Goal: Task Accomplishment & Management: Use online tool/utility

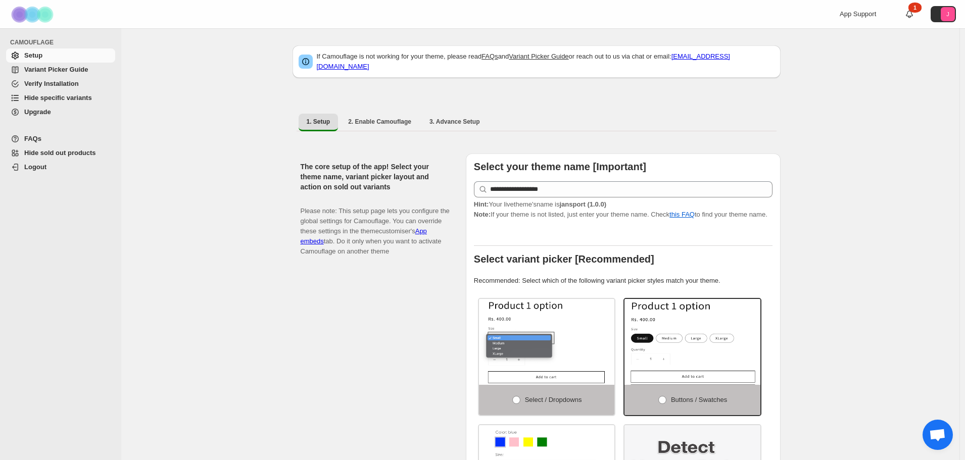
click at [61, 95] on span "Hide specific variants" at bounding box center [58, 98] width 68 height 8
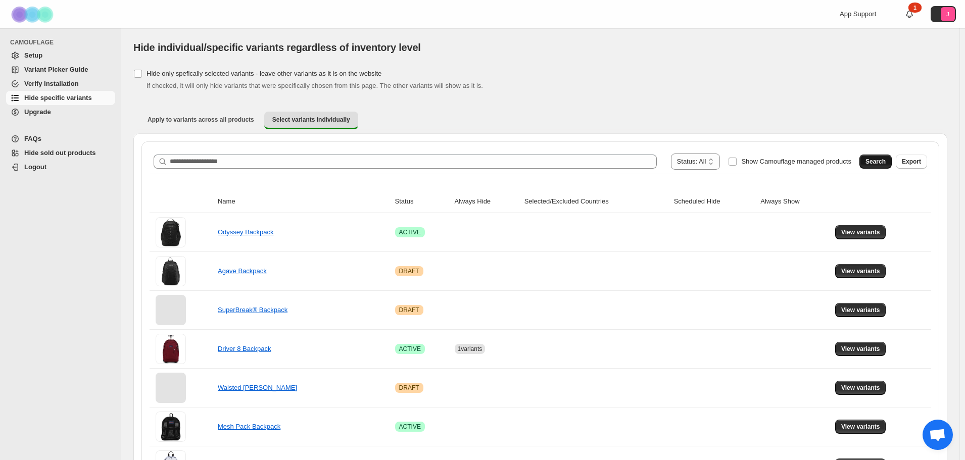
click at [874, 164] on span "Search" at bounding box center [875, 162] width 20 height 8
click at [770, 164] on span "Show Camouflage managed products" at bounding box center [796, 162] width 110 height 8
click at [886, 160] on span "Search" at bounding box center [875, 162] width 20 height 8
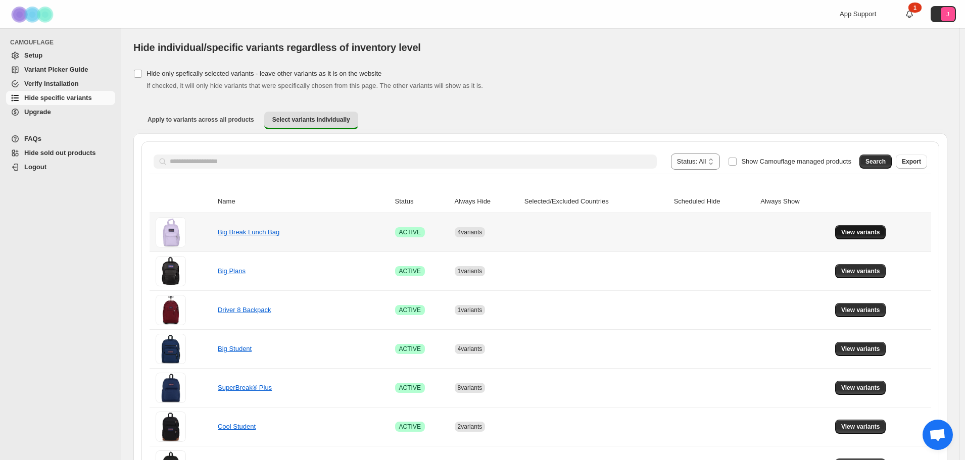
click at [870, 237] on button "View variants" at bounding box center [860, 232] width 51 height 14
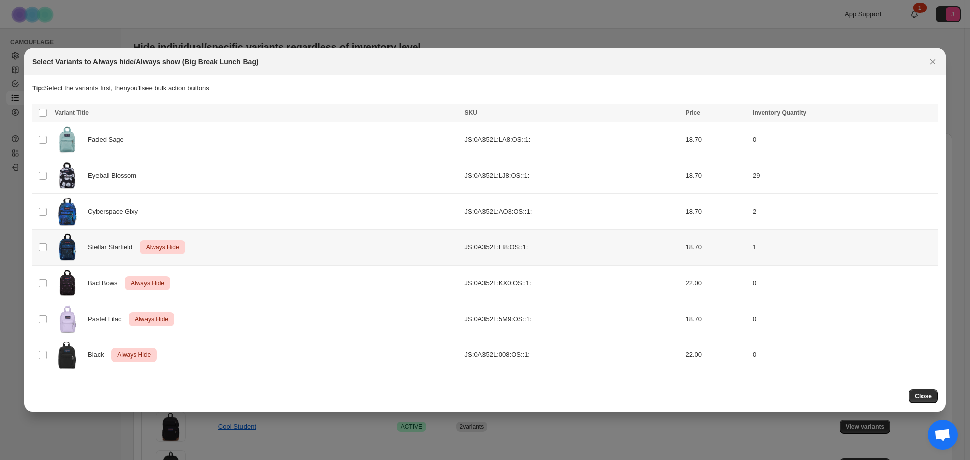
click at [50, 248] on td "Select product variant" at bounding box center [41, 247] width 19 height 36
click at [926, 114] on icon "More actions" at bounding box center [928, 114] width 10 height 10
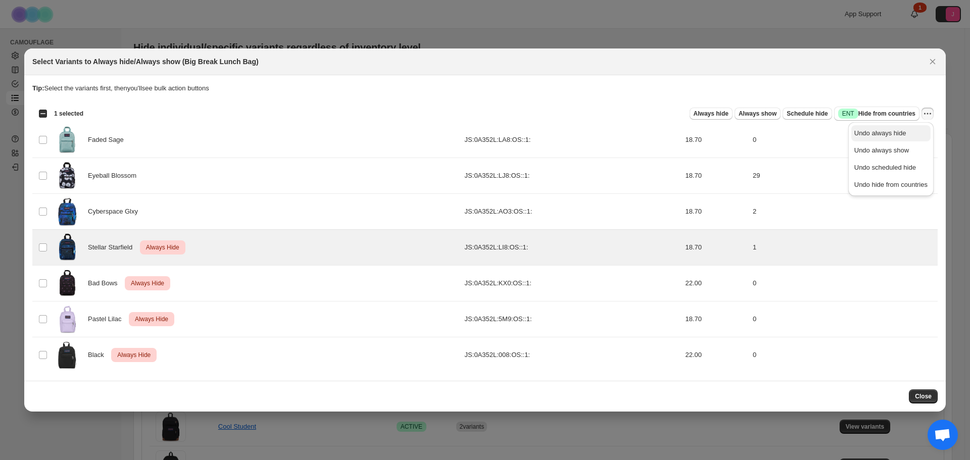
click at [901, 135] on span "Undo always hide" at bounding box center [880, 133] width 52 height 8
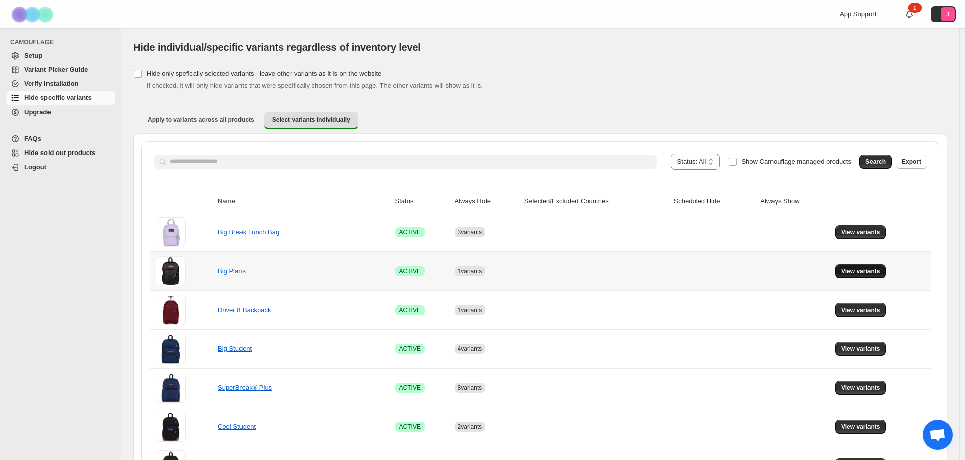
click at [856, 277] on button "View variants" at bounding box center [860, 271] width 51 height 14
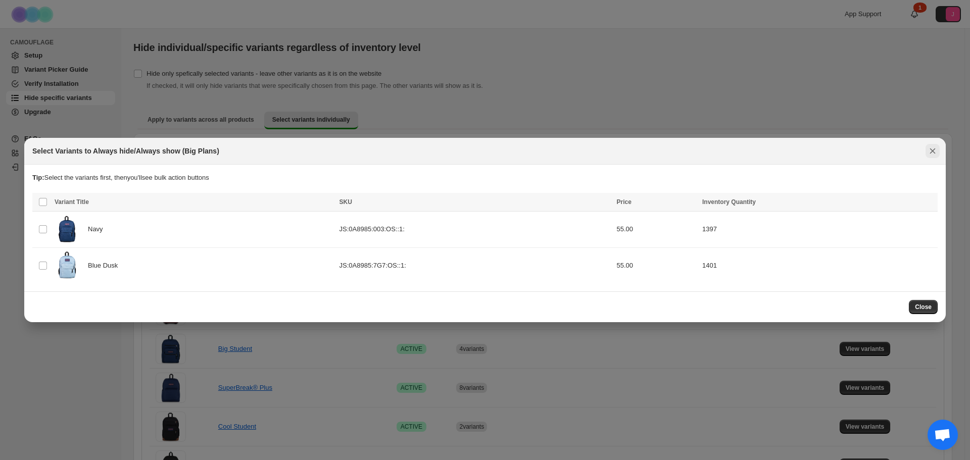
click at [936, 150] on icon "Close" at bounding box center [933, 151] width 10 height 10
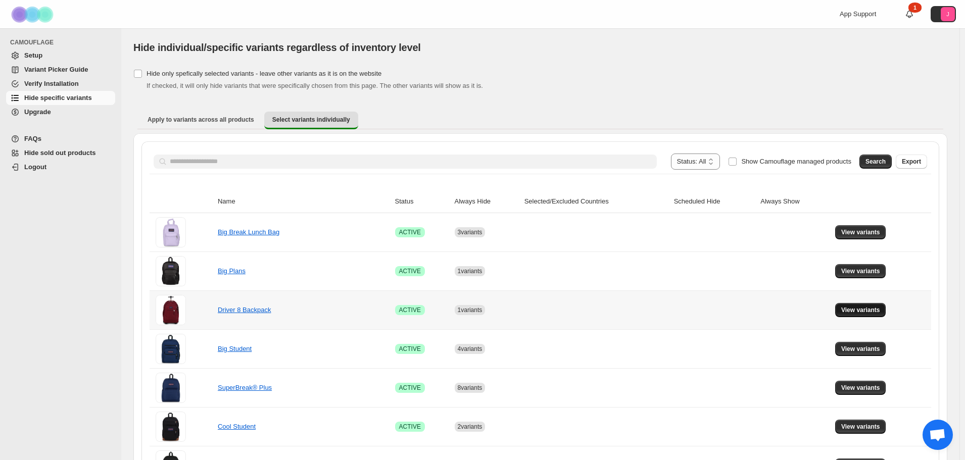
click at [855, 314] on span "View variants" at bounding box center [860, 310] width 39 height 8
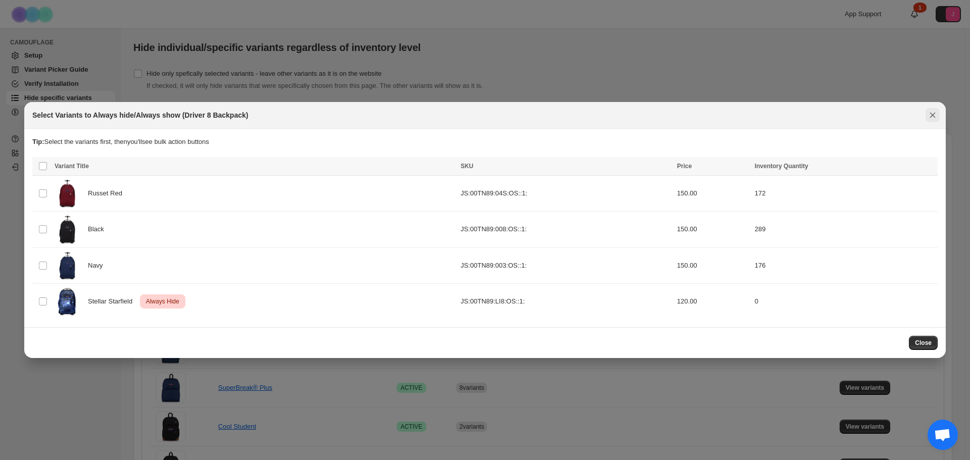
click at [933, 118] on icon "Close" at bounding box center [933, 116] width 6 height 6
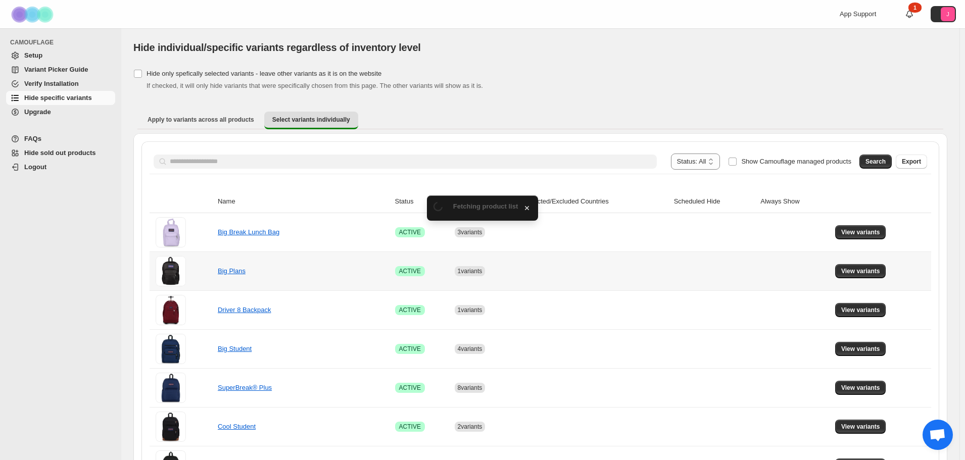
scroll to position [101, 0]
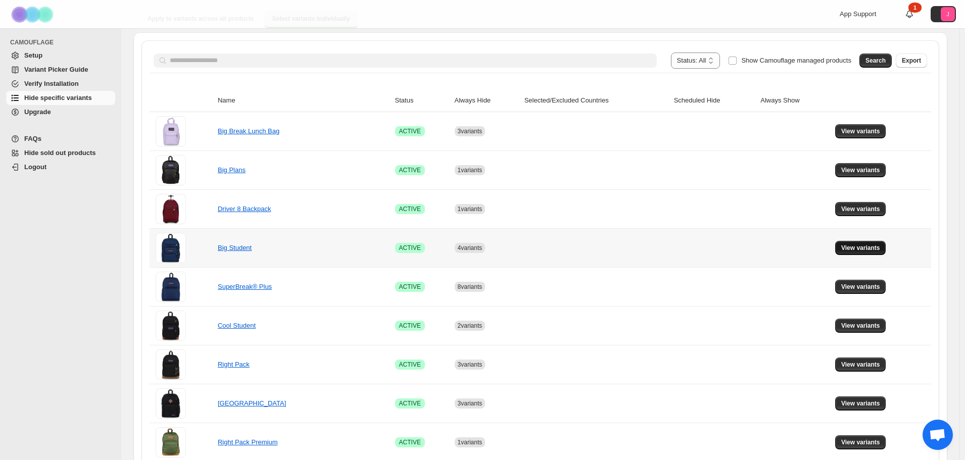
click at [855, 246] on span "View variants" at bounding box center [860, 248] width 39 height 8
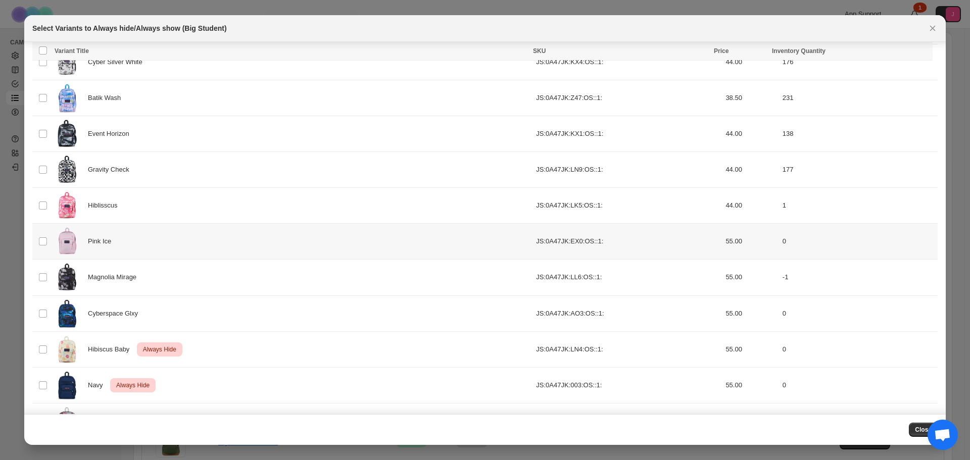
scroll to position [868, 0]
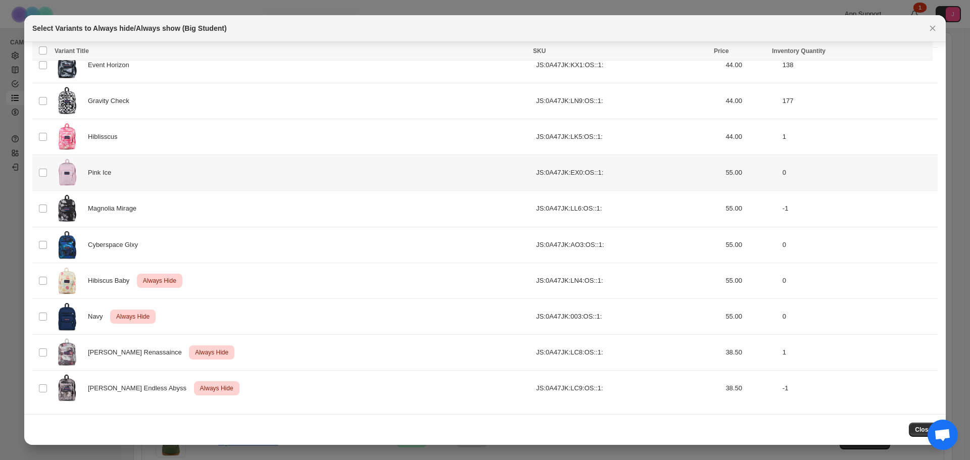
click at [35, 172] on td "Select product variant" at bounding box center [41, 173] width 19 height 36
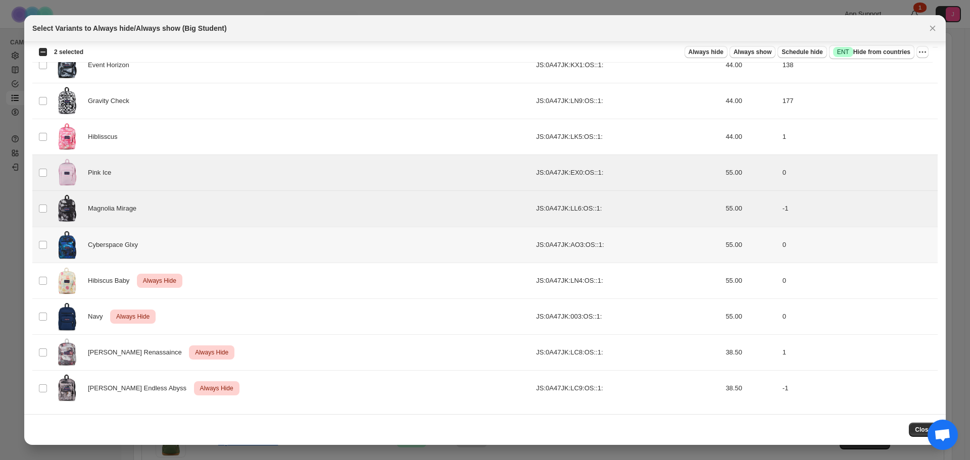
click at [42, 238] on td "Select product variant" at bounding box center [41, 245] width 19 height 36
click at [925, 52] on icon "More actions" at bounding box center [923, 52] width 10 height 10
click at [692, 56] on div "Always hide Always show Schedule hide Success ENT Hide from countries" at bounding box center [502, 52] width 823 height 14
click at [696, 55] on button "Always hide" at bounding box center [706, 52] width 43 height 12
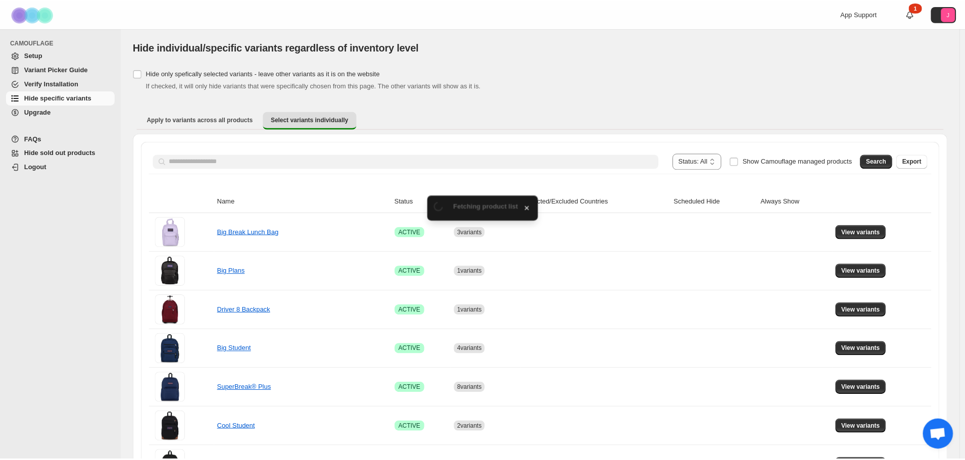
scroll to position [101, 0]
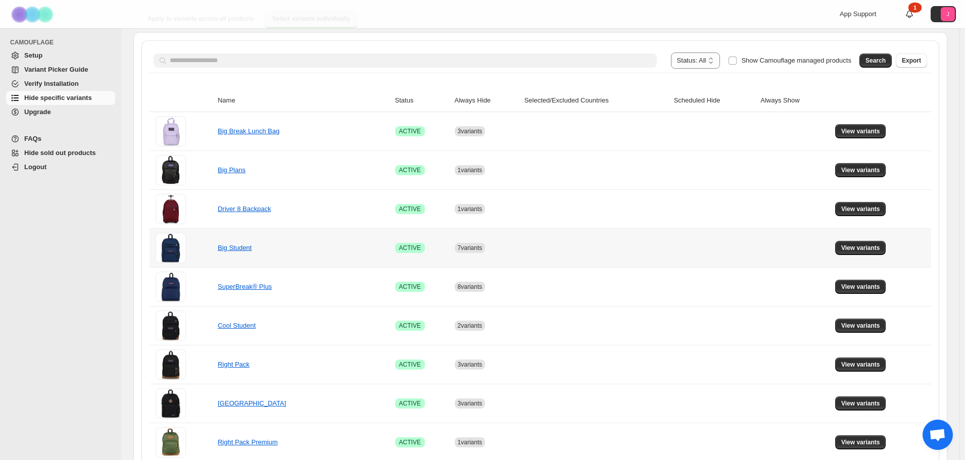
drag, startPoint x: 864, startPoint y: 245, endPoint x: 828, endPoint y: 234, distance: 37.9
click at [864, 245] on span "View variants" at bounding box center [860, 248] width 39 height 8
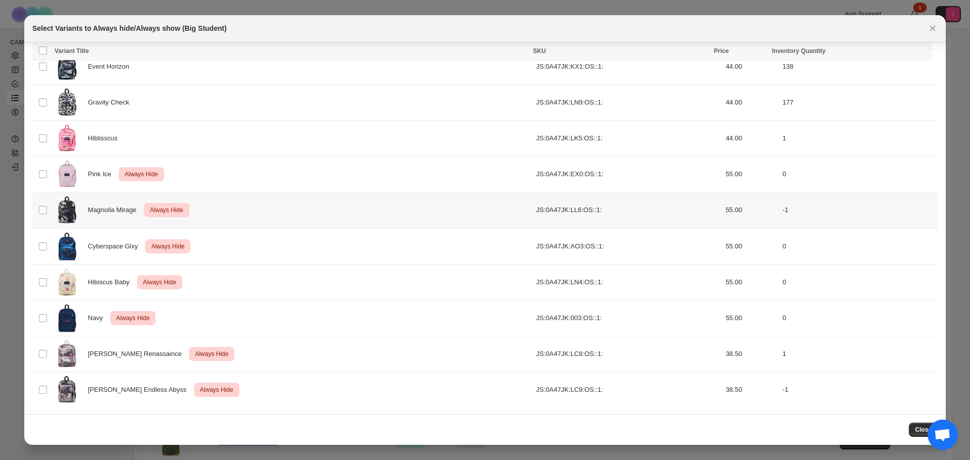
scroll to position [868, 0]
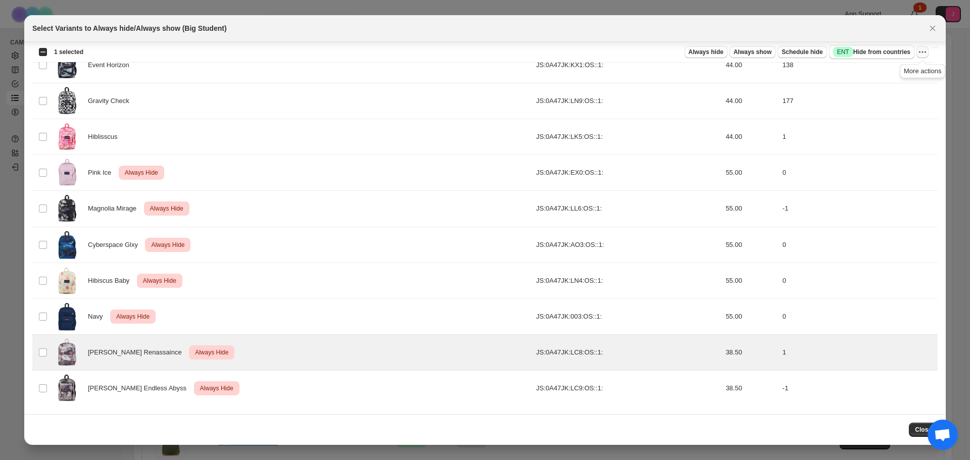
click at [919, 53] on icon "More actions" at bounding box center [923, 52] width 10 height 10
click at [895, 70] on span "Undo always hide" at bounding box center [875, 72] width 52 height 8
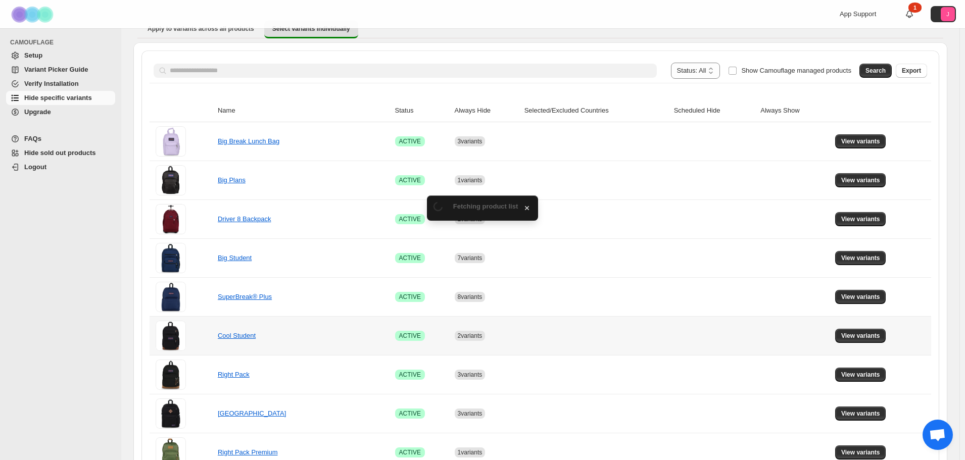
scroll to position [101, 0]
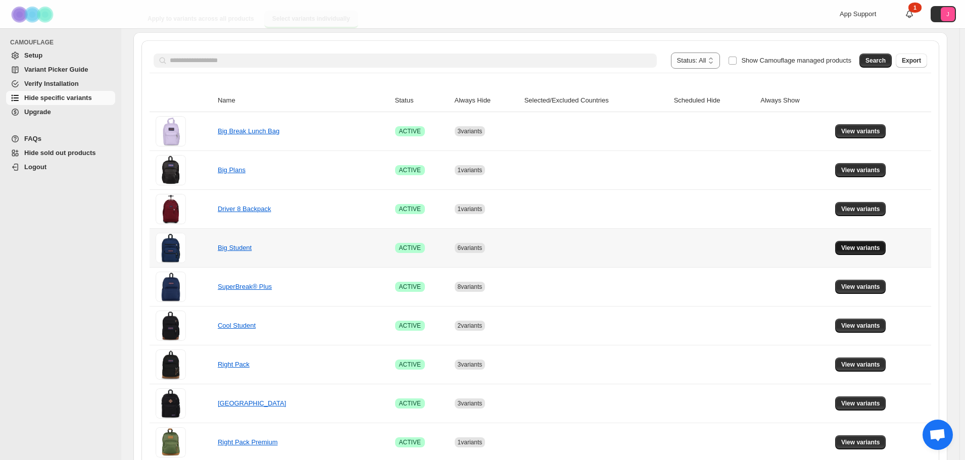
click at [872, 251] on span "View variants" at bounding box center [860, 248] width 39 height 8
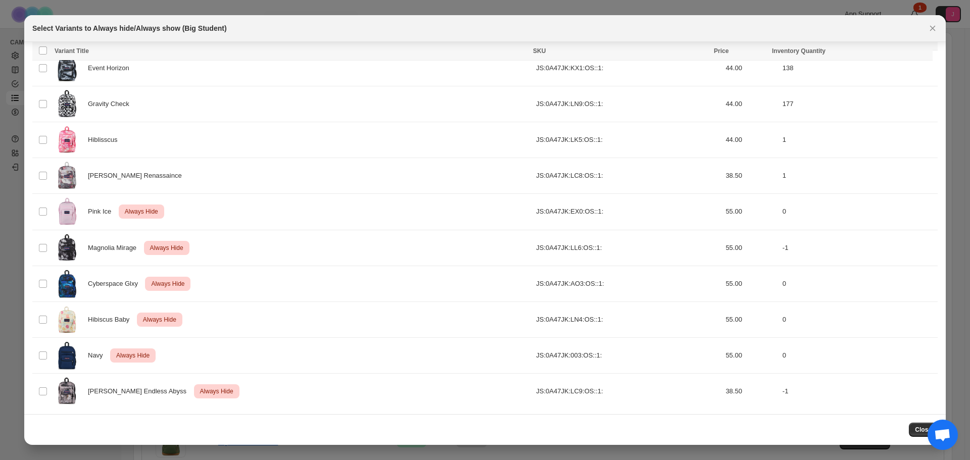
scroll to position [868, 0]
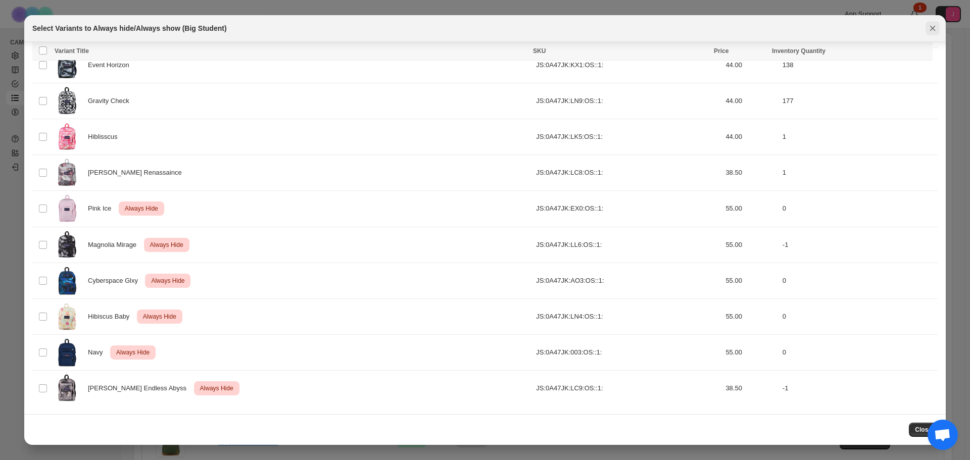
click at [933, 31] on icon "Close" at bounding box center [933, 28] width 10 height 10
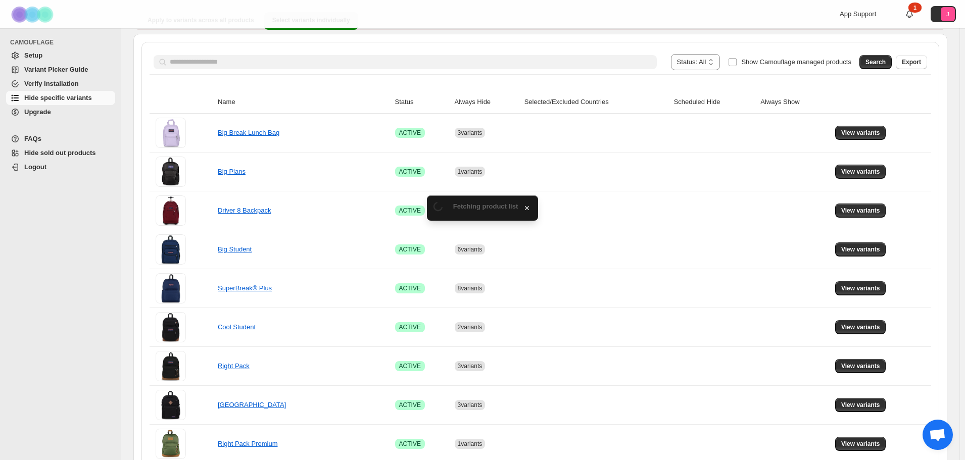
scroll to position [101, 0]
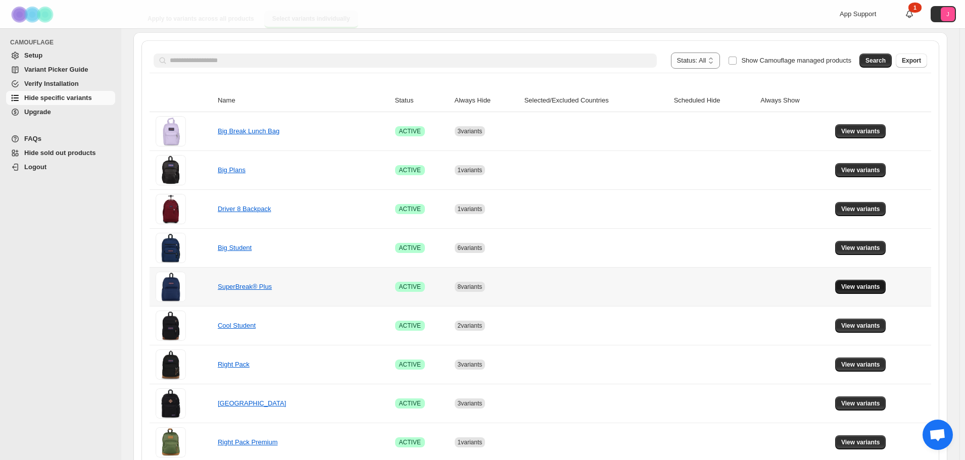
click at [860, 291] on span "View variants" at bounding box center [860, 287] width 39 height 8
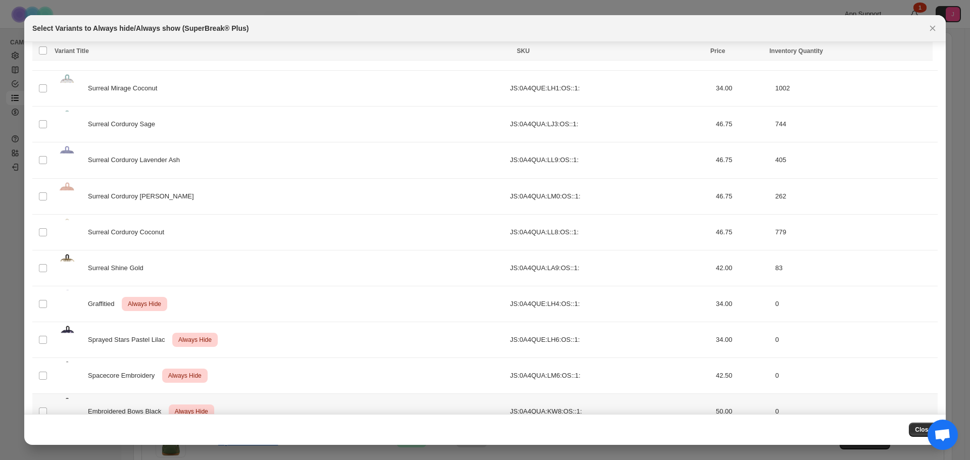
scroll to position [882, 0]
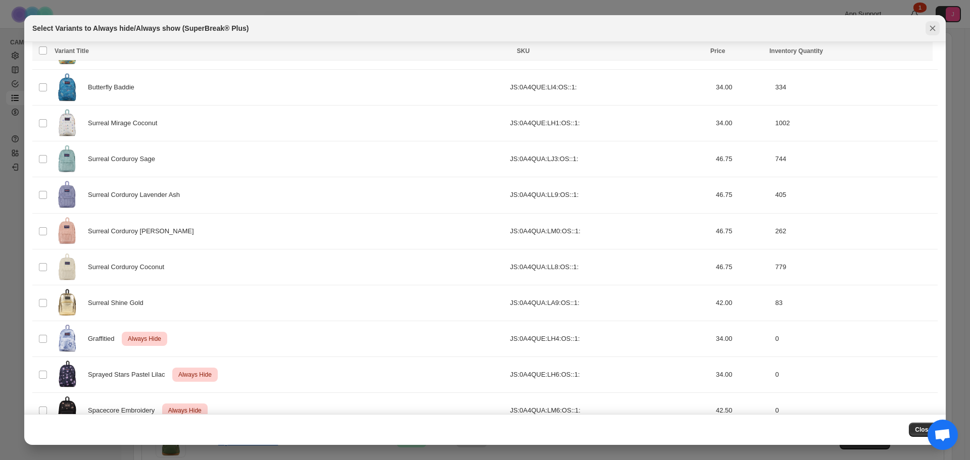
click at [935, 23] on icon "Close" at bounding box center [933, 28] width 10 height 10
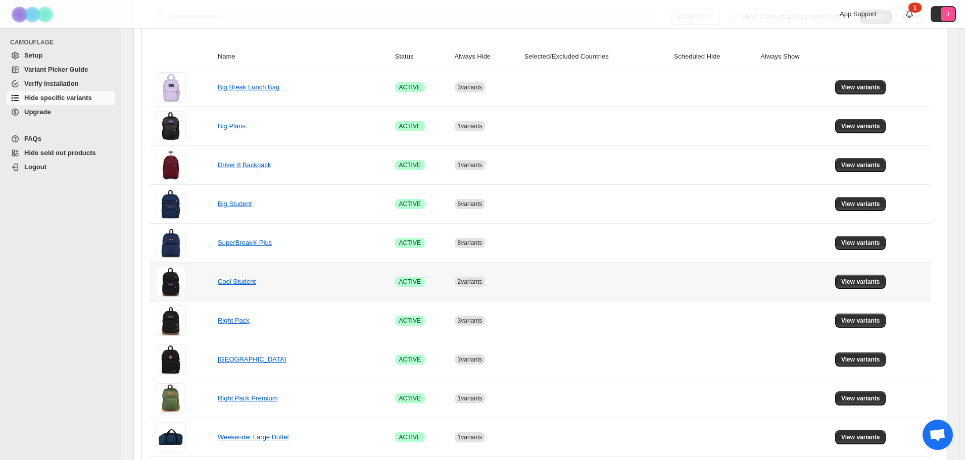
scroll to position [202, 0]
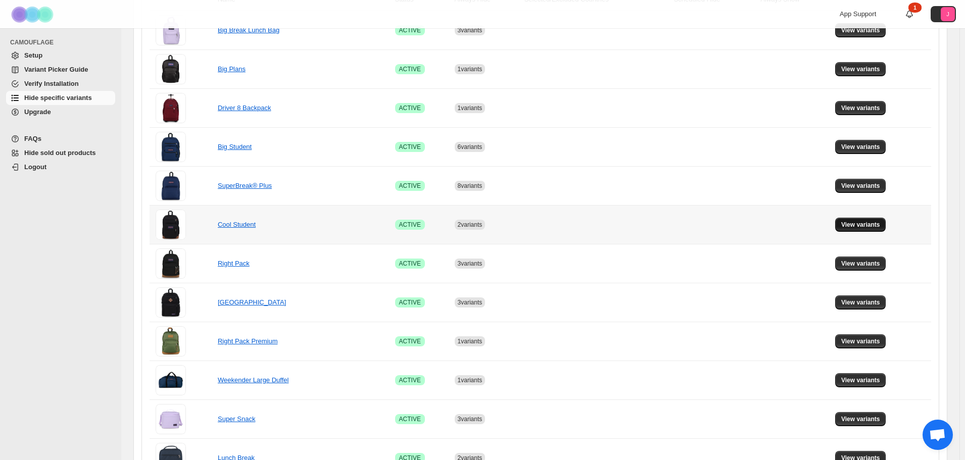
click at [862, 219] on button "View variants" at bounding box center [860, 225] width 51 height 14
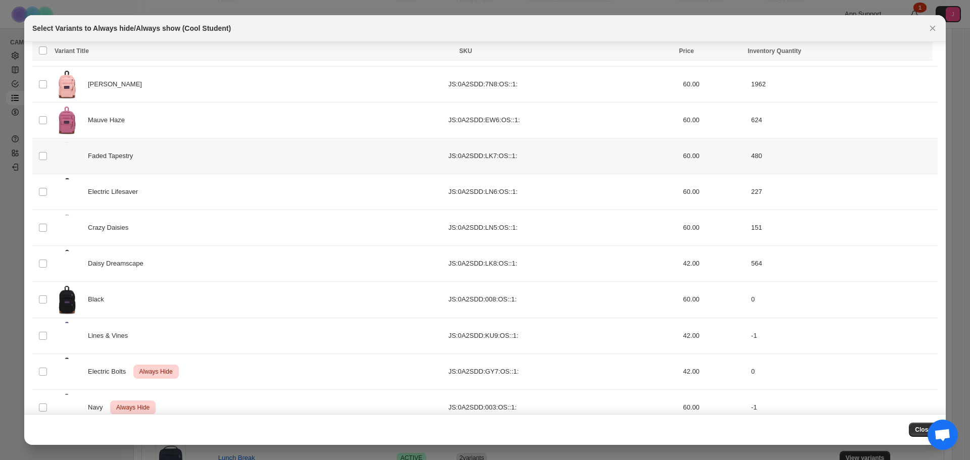
scroll to position [221, 0]
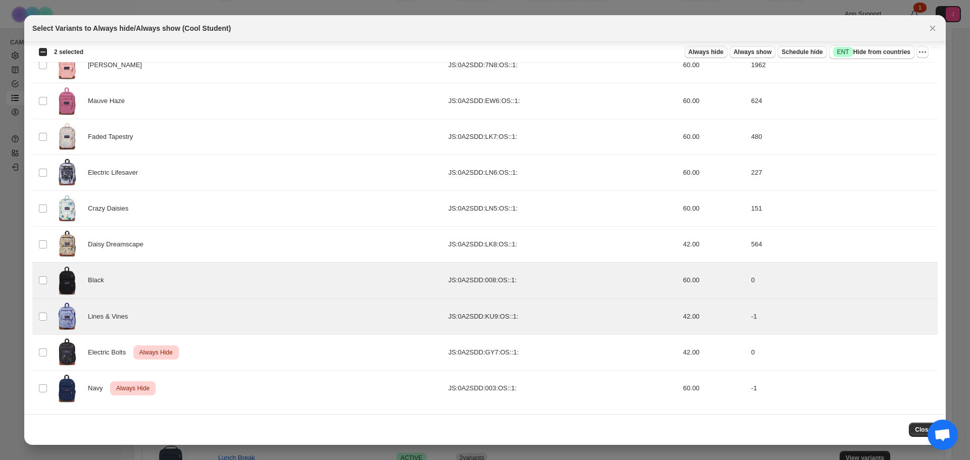
click at [723, 53] on span "Always hide" at bounding box center [706, 52] width 35 height 8
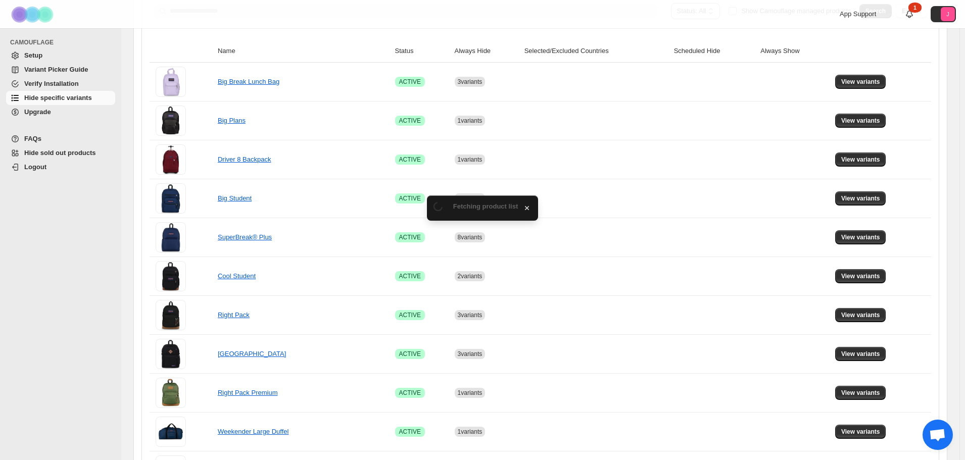
scroll to position [202, 0]
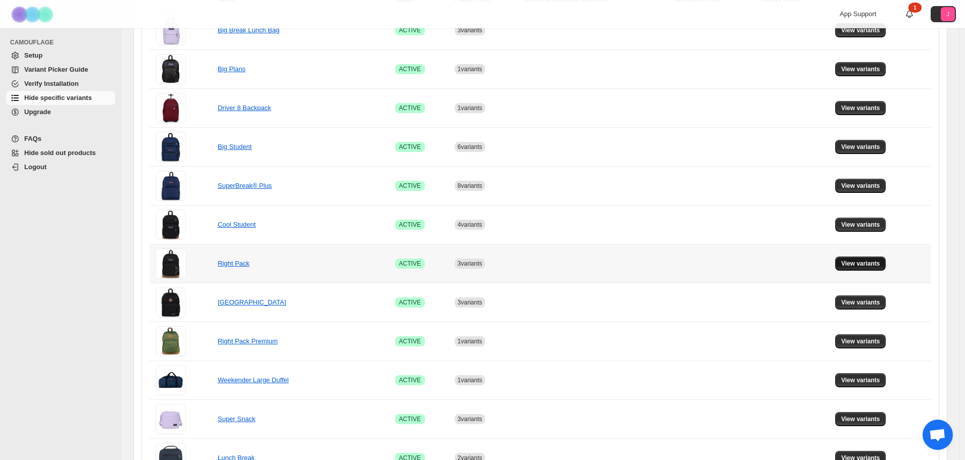
drag, startPoint x: 872, startPoint y: 264, endPoint x: 874, endPoint y: 270, distance: 6.2
click at [872, 264] on span "View variants" at bounding box center [860, 264] width 39 height 8
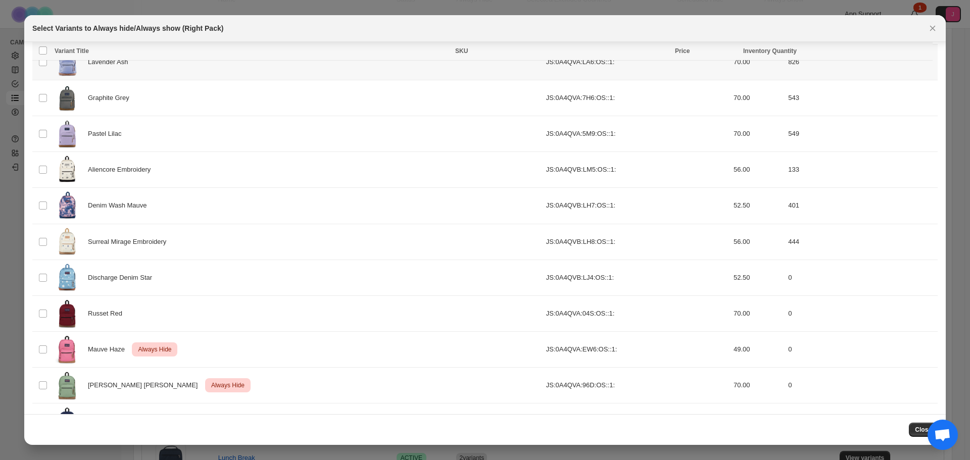
scroll to position [616, 0]
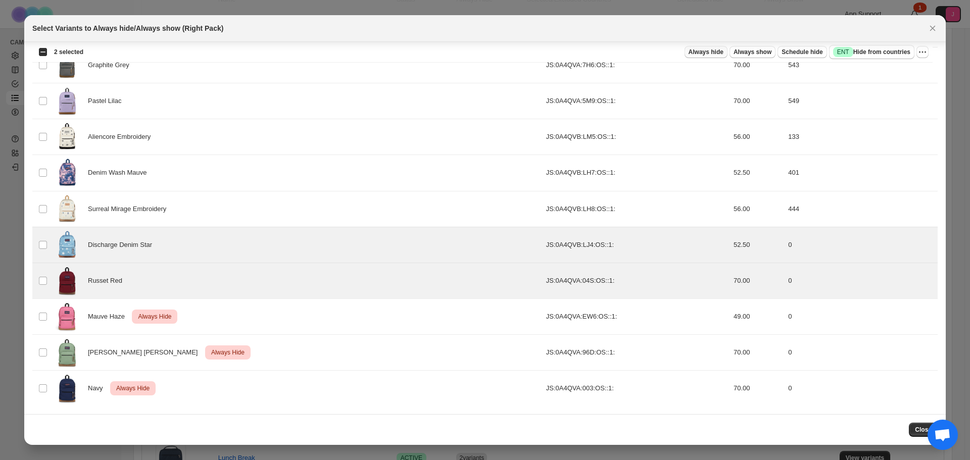
click at [716, 49] on span "Always hide" at bounding box center [706, 52] width 35 height 8
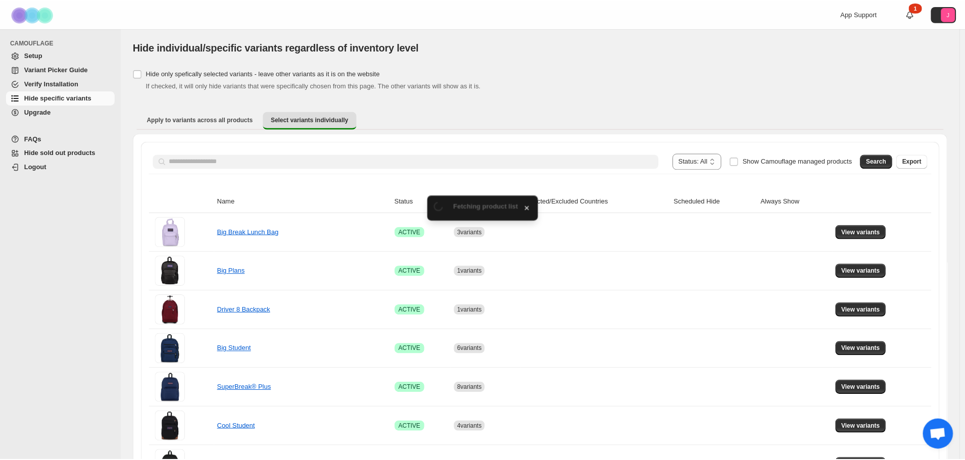
scroll to position [202, 0]
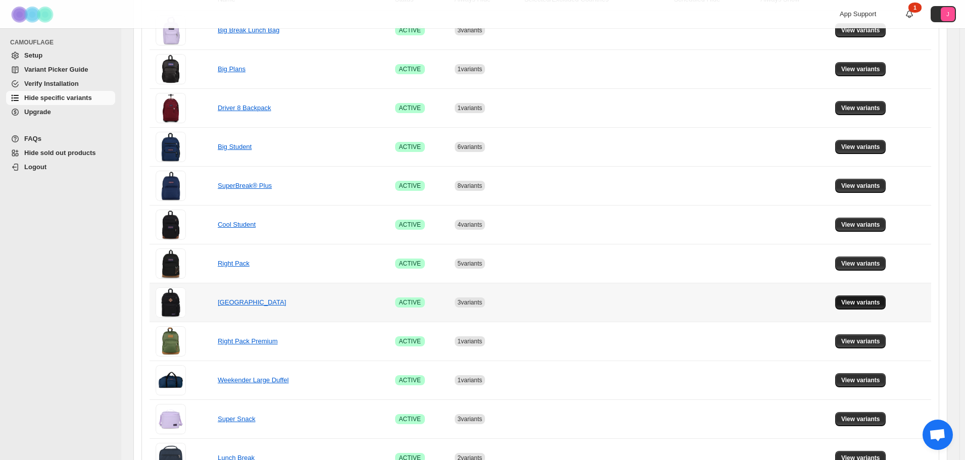
click at [880, 302] on span "View variants" at bounding box center [860, 303] width 39 height 8
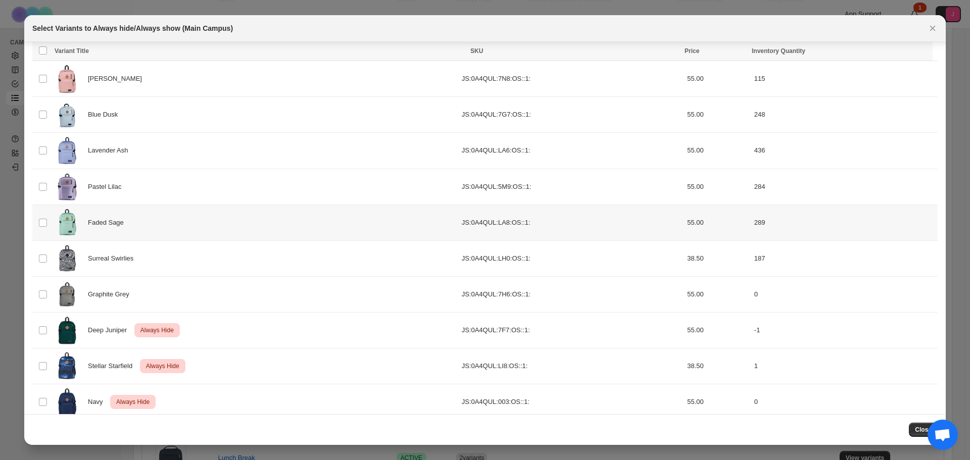
scroll to position [77, 0]
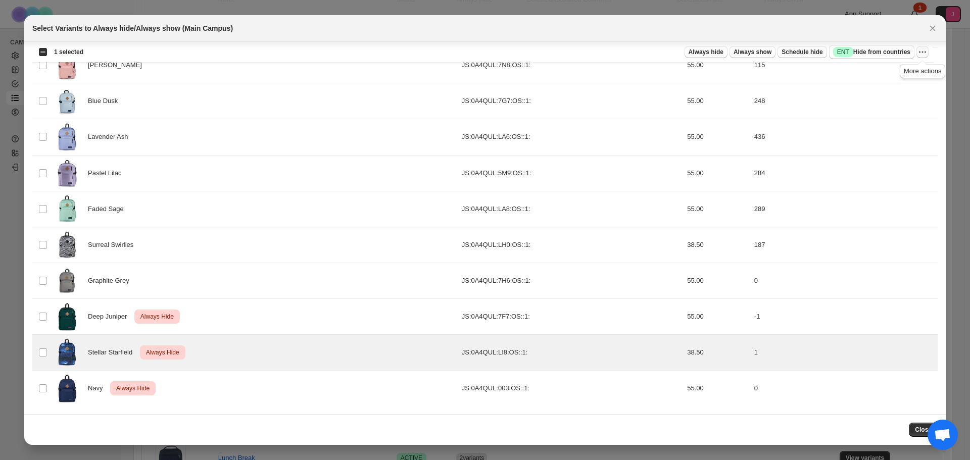
click at [924, 54] on icon "More actions" at bounding box center [923, 52] width 10 height 10
click at [868, 71] on span "Undo always hide" at bounding box center [875, 72] width 52 height 8
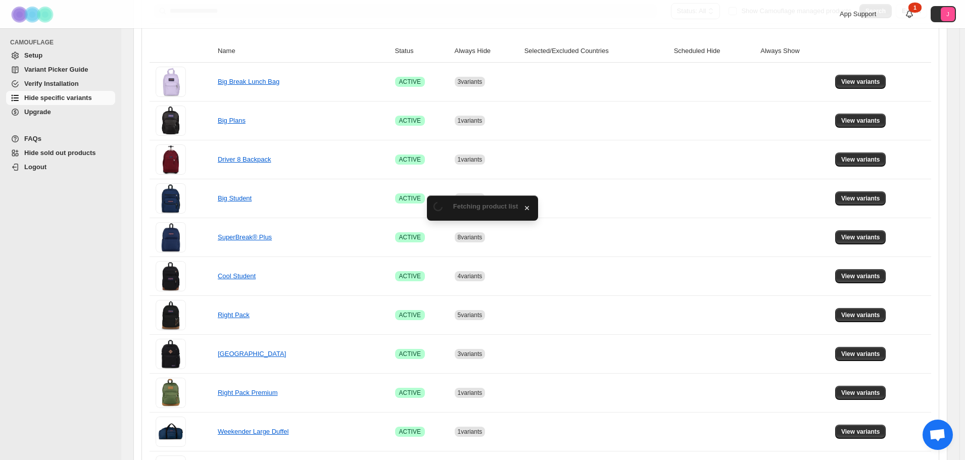
scroll to position [202, 0]
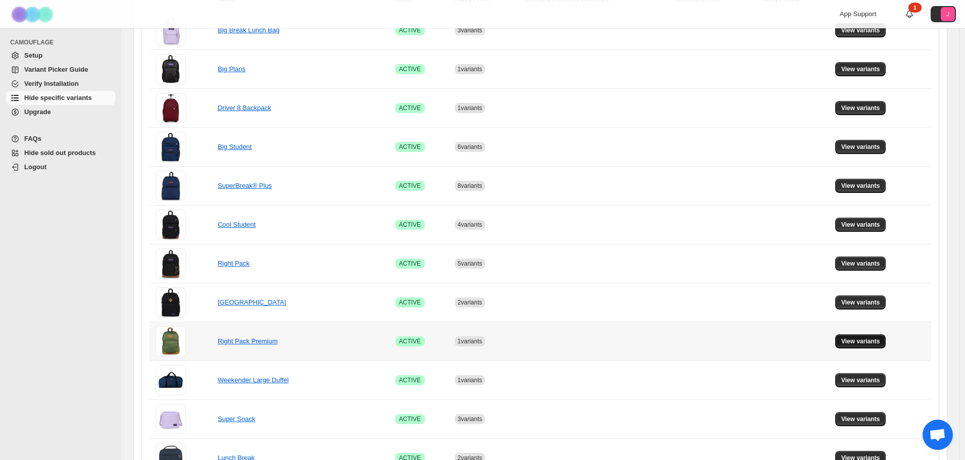
click at [875, 344] on span "View variants" at bounding box center [860, 341] width 39 height 8
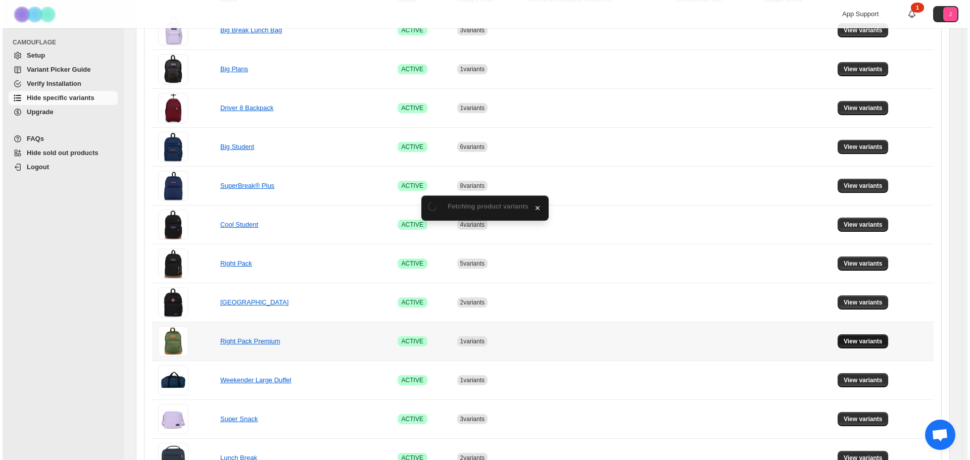
scroll to position [0, 0]
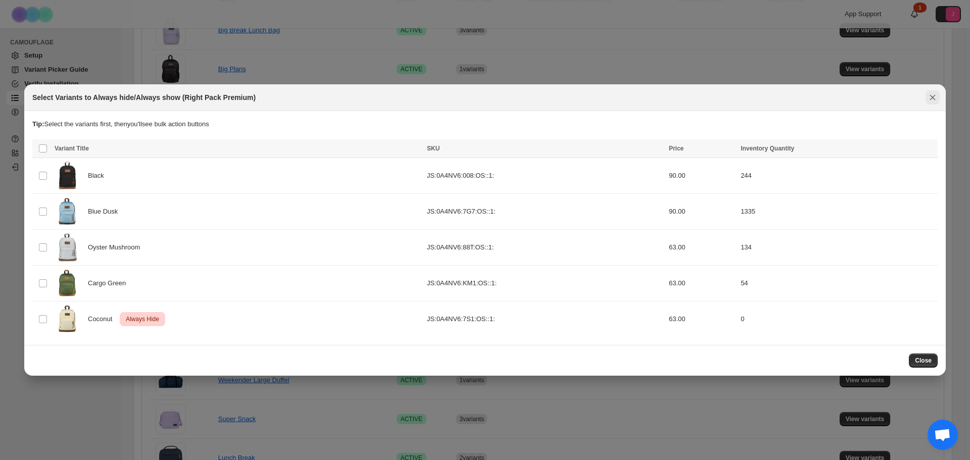
click at [937, 94] on icon "Close" at bounding box center [933, 97] width 10 height 10
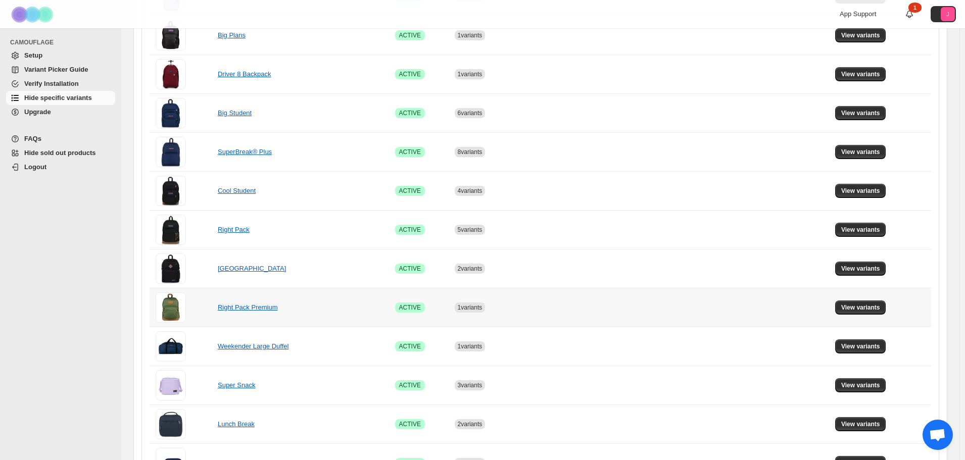
scroll to position [253, 0]
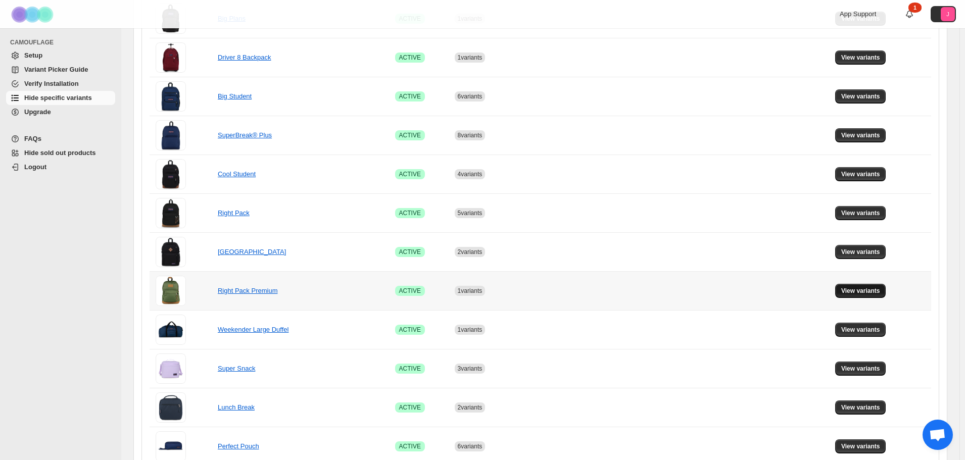
click at [871, 296] on button "View variants" at bounding box center [860, 291] width 51 height 14
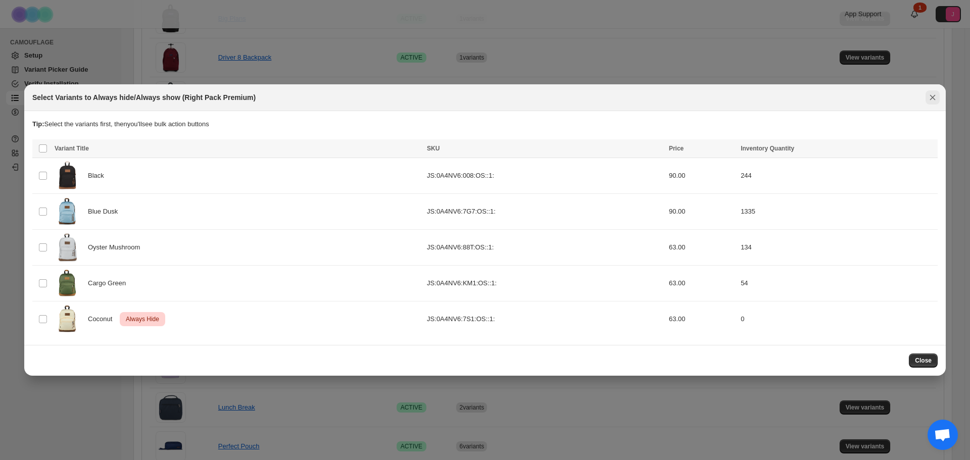
click at [932, 97] on icon "Close" at bounding box center [933, 97] width 6 height 6
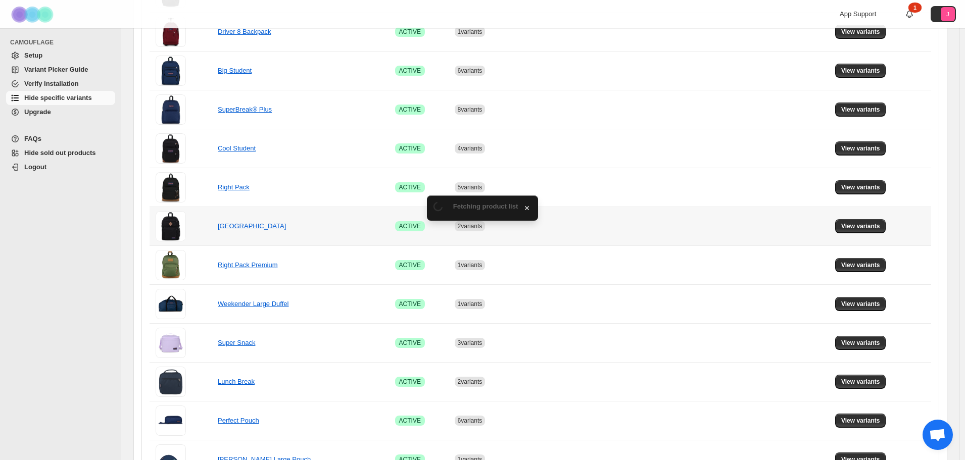
scroll to position [303, 0]
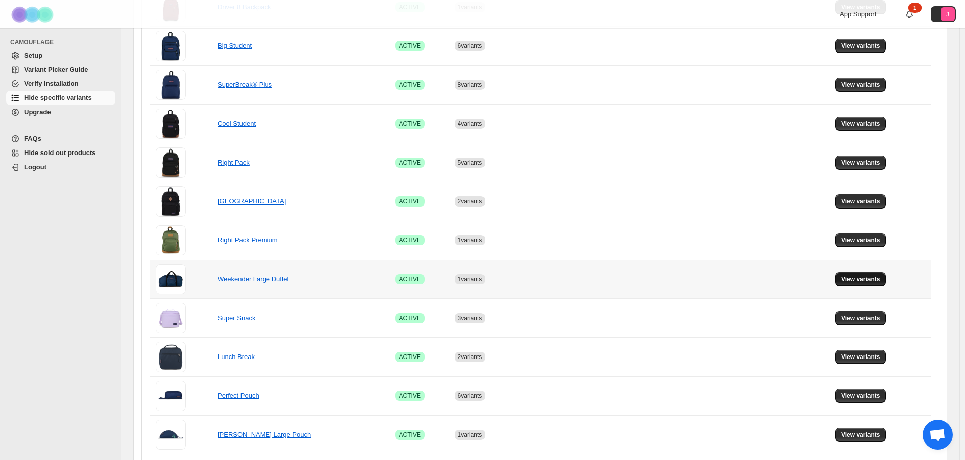
click at [880, 282] on span "View variants" at bounding box center [860, 279] width 39 height 8
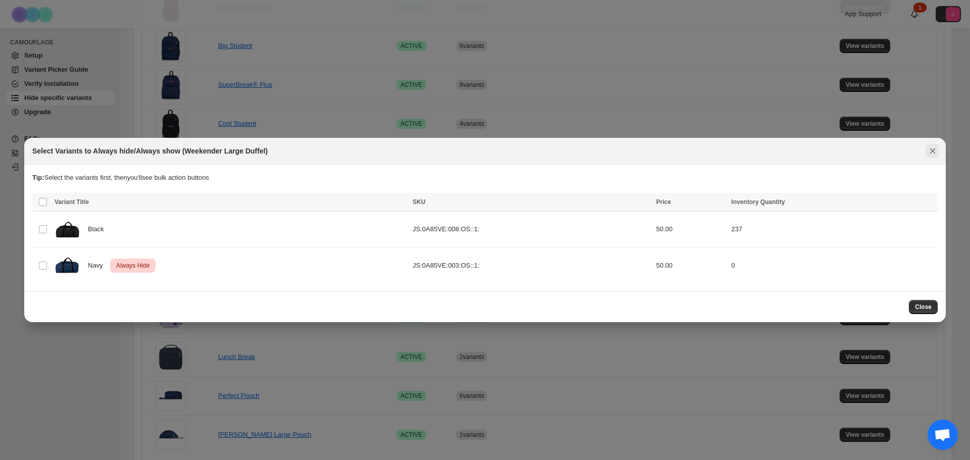
click at [929, 149] on icon "Close" at bounding box center [933, 151] width 10 height 10
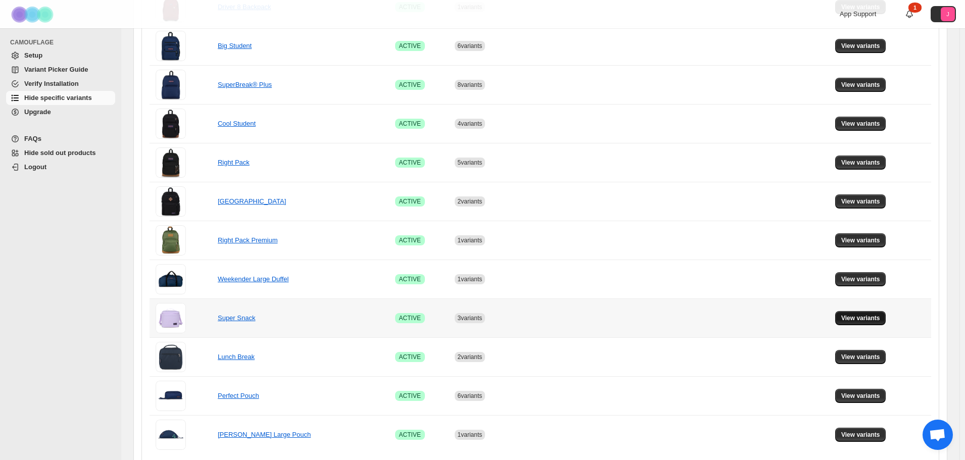
click at [873, 317] on span "View variants" at bounding box center [860, 318] width 39 height 8
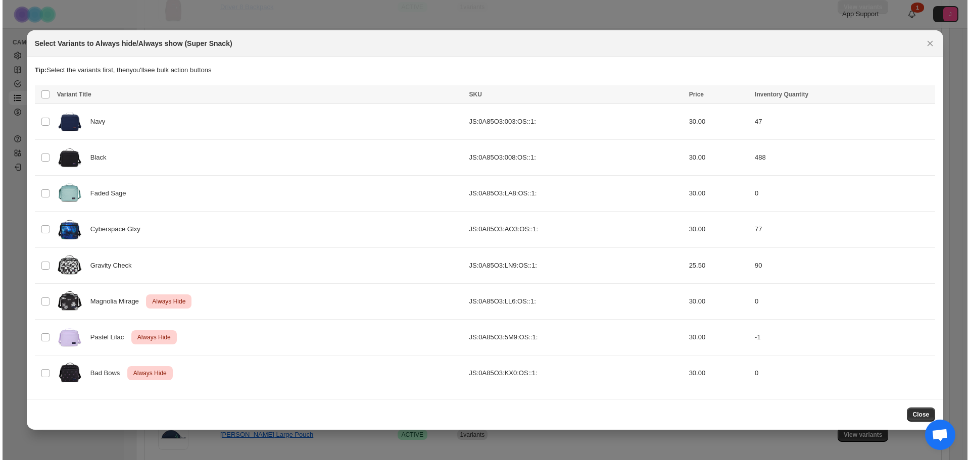
scroll to position [0, 0]
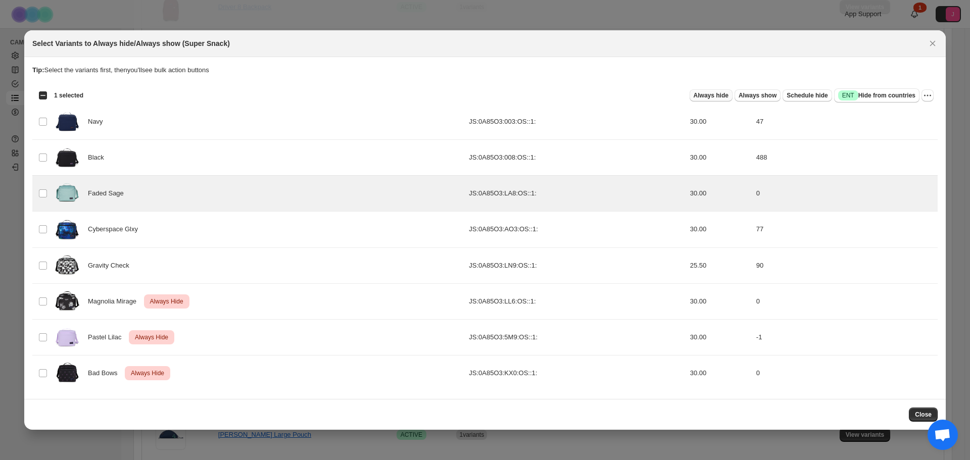
click at [713, 93] on span "Always hide" at bounding box center [711, 95] width 35 height 8
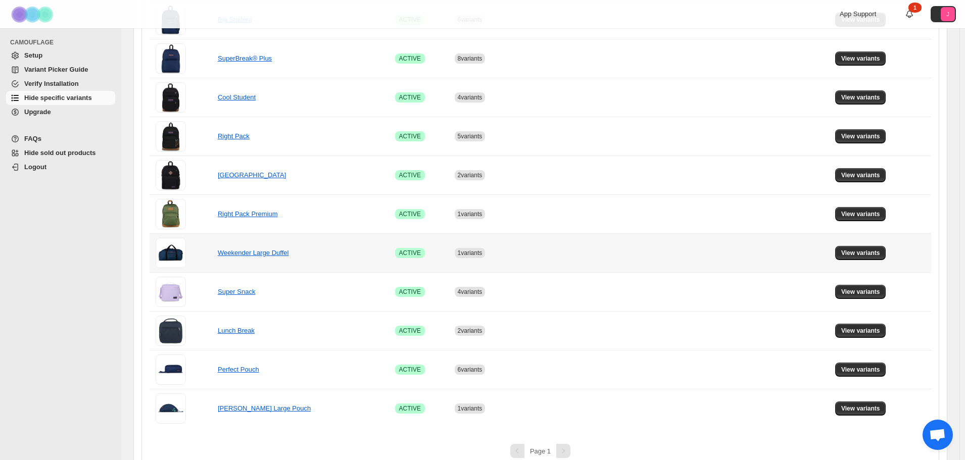
scroll to position [344, 0]
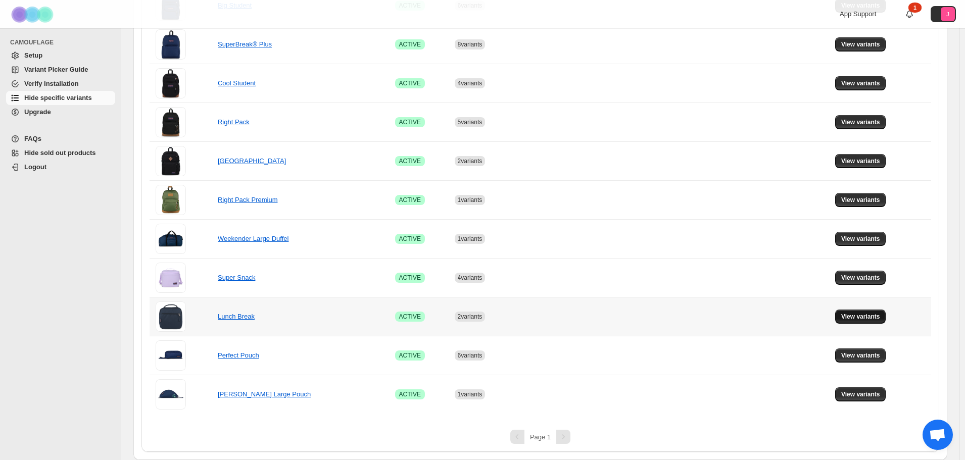
click at [867, 319] on span "View variants" at bounding box center [860, 317] width 39 height 8
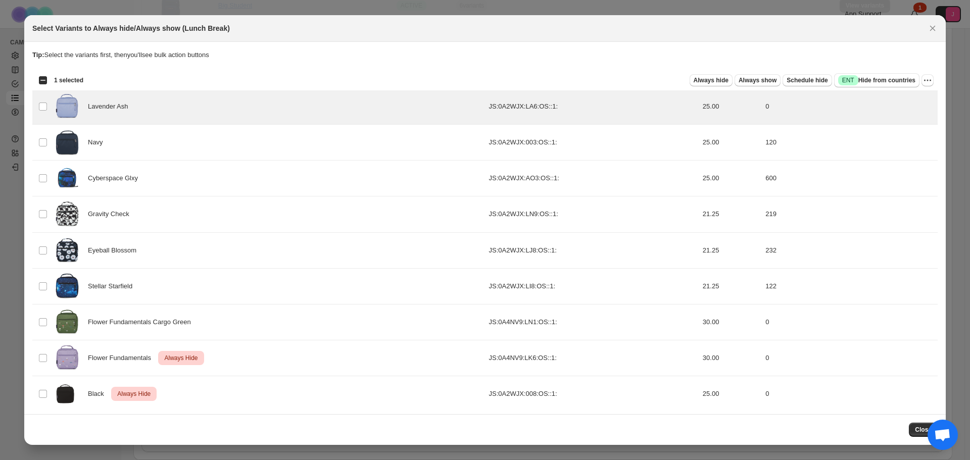
click at [721, 86] on div "Always hide Always show Schedule hide Success ENT Hide from countries" at bounding box center [505, 80] width 828 height 14
click at [721, 85] on button "Always hide" at bounding box center [711, 80] width 43 height 12
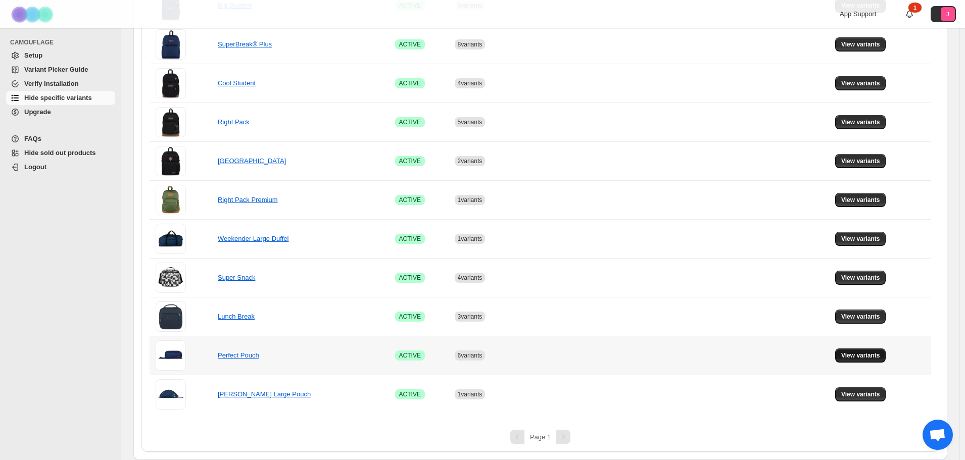
click at [863, 353] on span "View variants" at bounding box center [860, 356] width 39 height 8
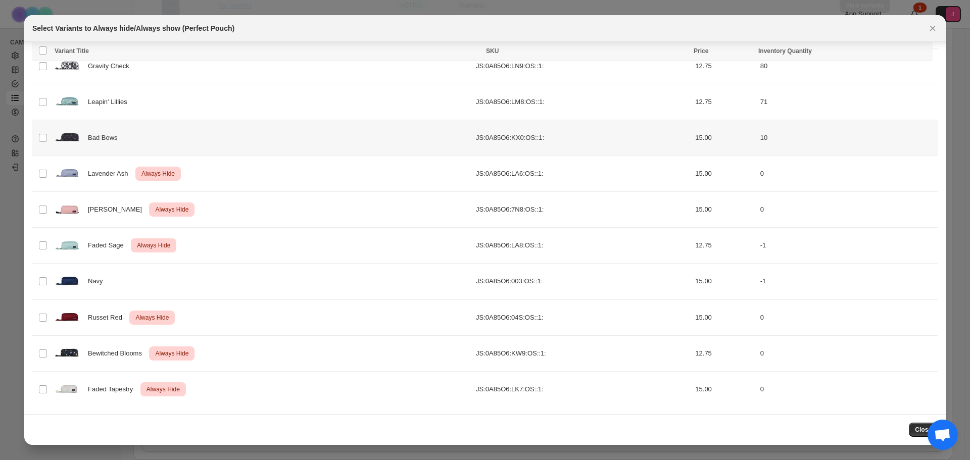
scroll to position [221, 0]
click at [37, 278] on td "Select product variant" at bounding box center [41, 281] width 19 height 36
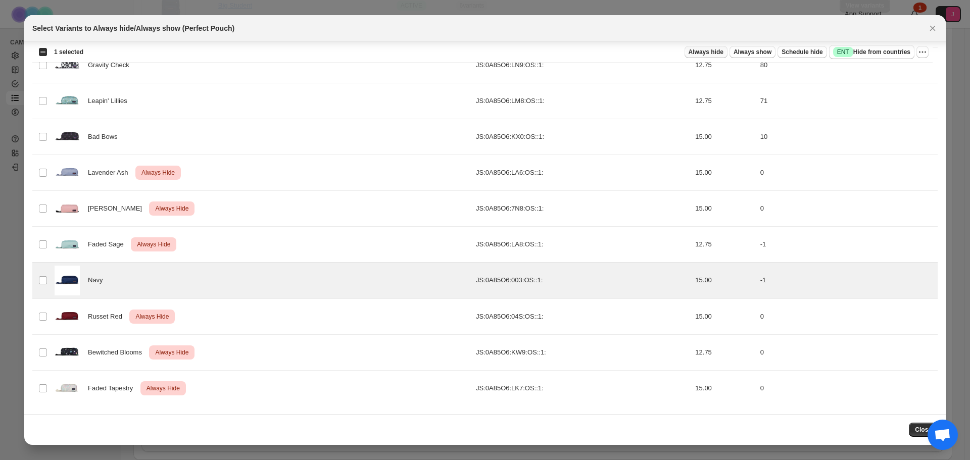
click at [714, 57] on button "Always hide" at bounding box center [706, 52] width 43 height 12
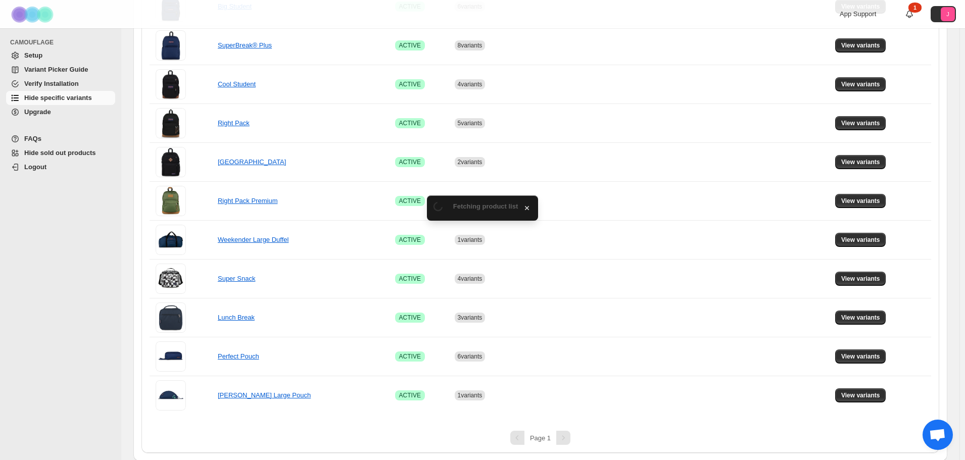
scroll to position [344, 0]
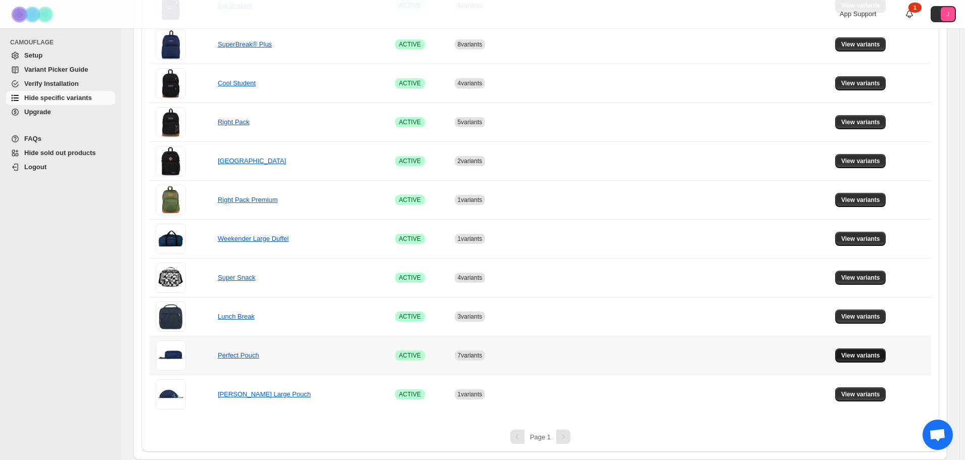
click at [862, 358] on span "View variants" at bounding box center [860, 356] width 39 height 8
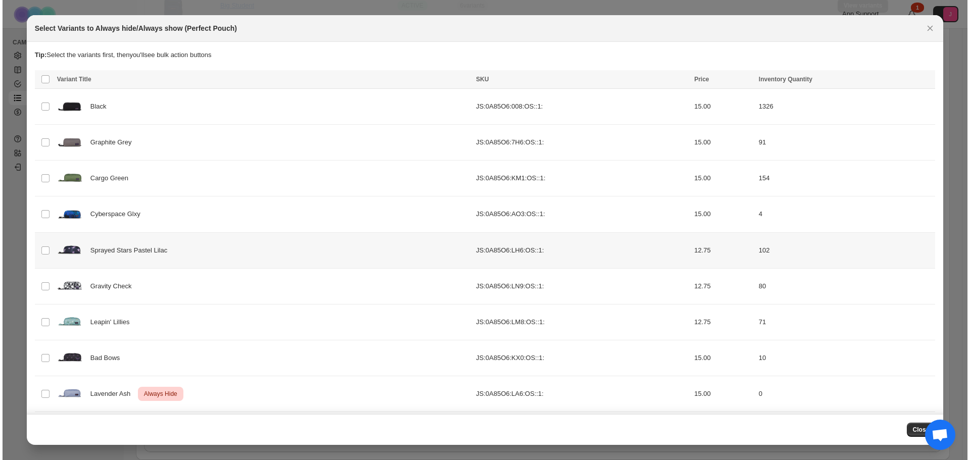
scroll to position [0, 0]
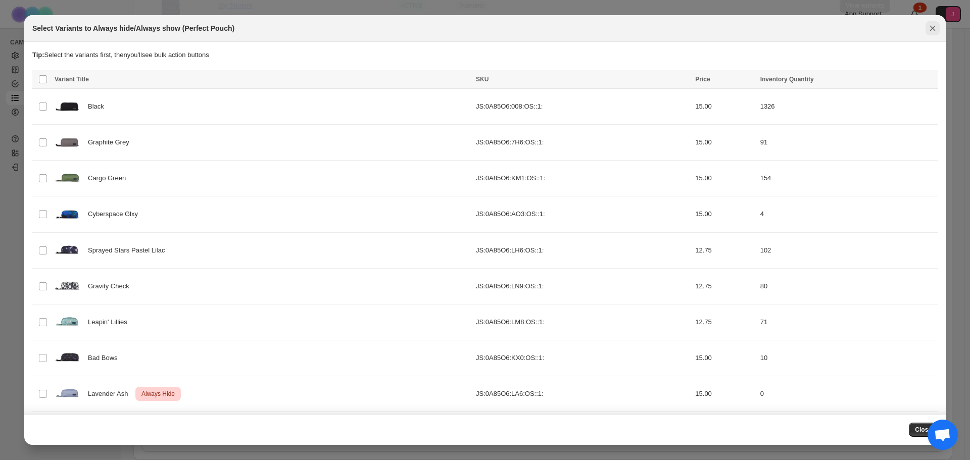
click at [928, 33] on icon "Close" at bounding box center [933, 28] width 10 height 10
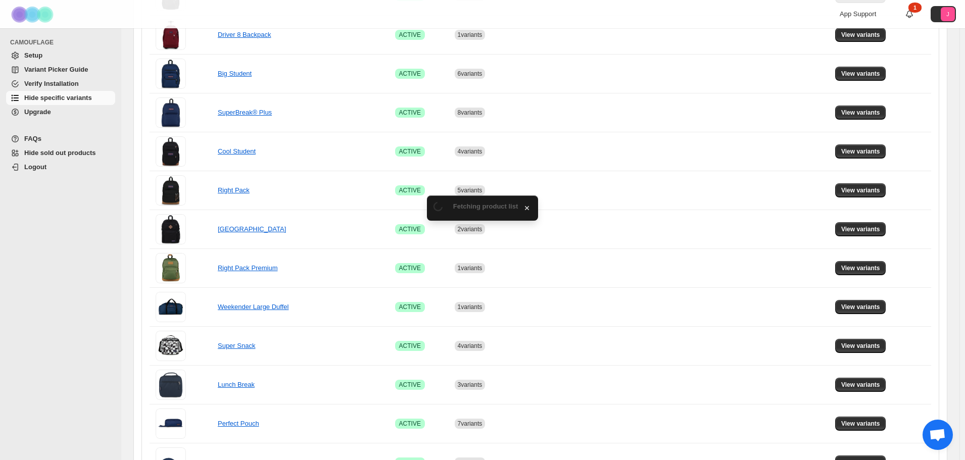
scroll to position [344, 0]
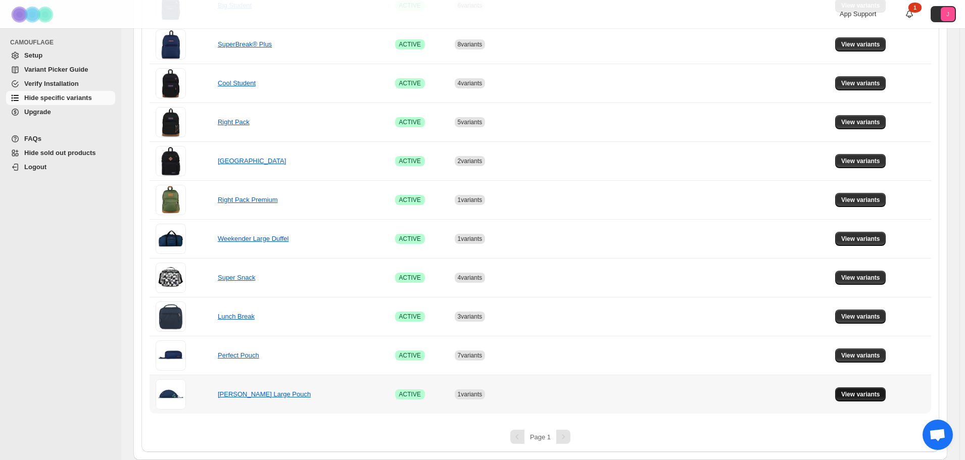
click at [866, 399] on button "View variants" at bounding box center [860, 395] width 51 height 14
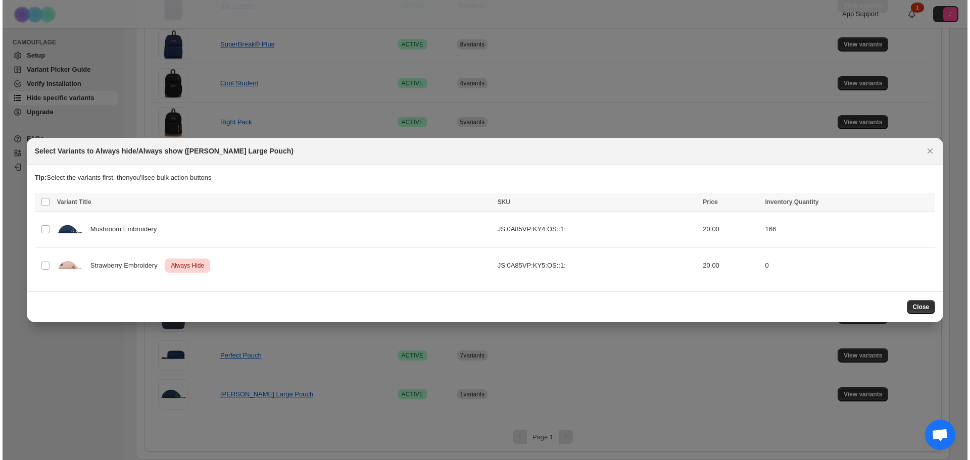
scroll to position [0, 0]
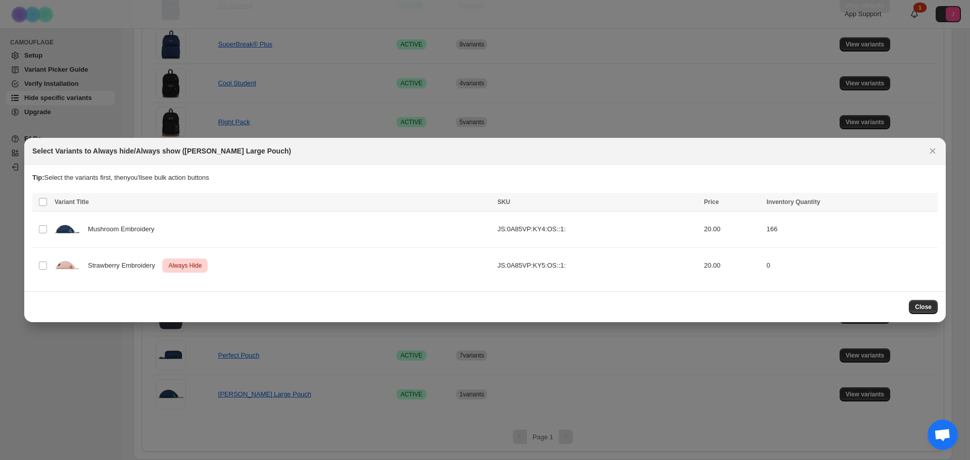
drag, startPoint x: 933, startPoint y: 151, endPoint x: 671, endPoint y: 136, distance: 262.1
click at [932, 152] on icon "Close" at bounding box center [933, 151] width 10 height 10
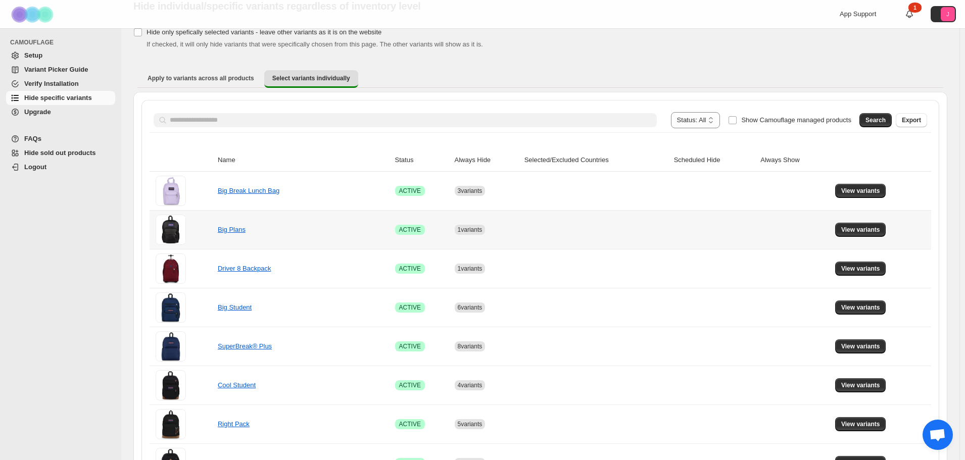
scroll to position [40, 0]
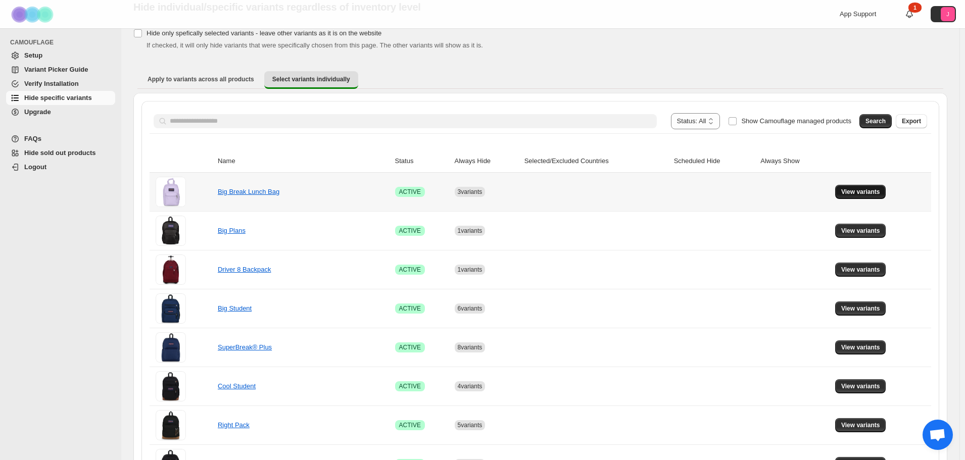
click at [859, 190] on span "View variants" at bounding box center [860, 192] width 39 height 8
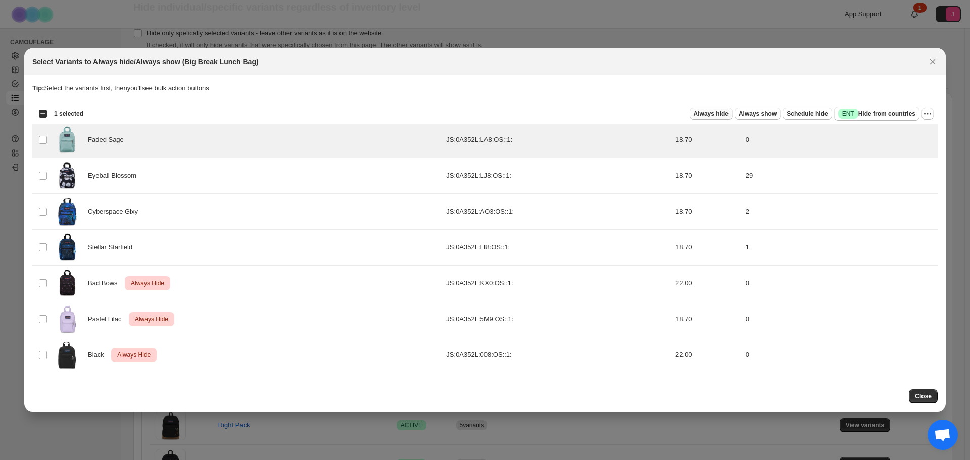
click at [729, 113] on span "Always hide" at bounding box center [711, 114] width 35 height 8
